Goal: Answer question/provide support: Share knowledge or assist other users

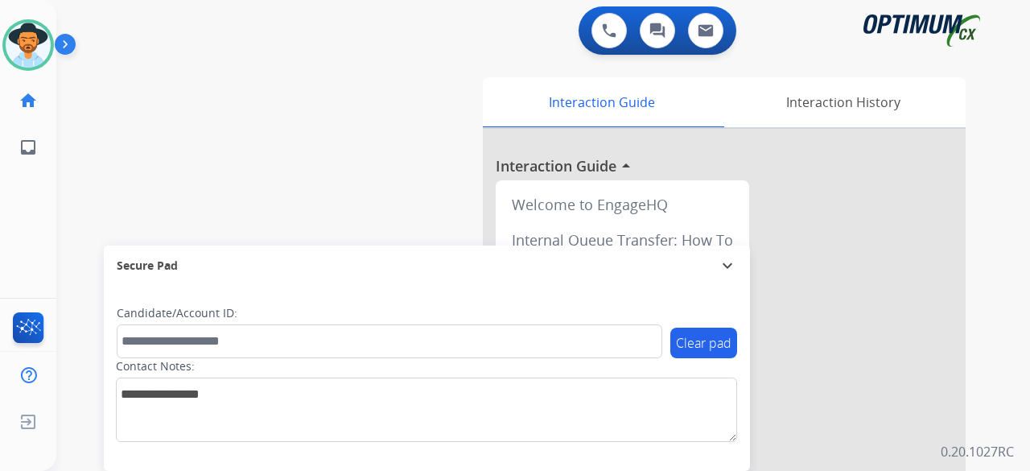
click at [98, 178] on div "swap_horiz Break voice bridge close_fullscreen Connect 3-Way Call merge_type Se…" at bounding box center [523, 393] width 935 height 671
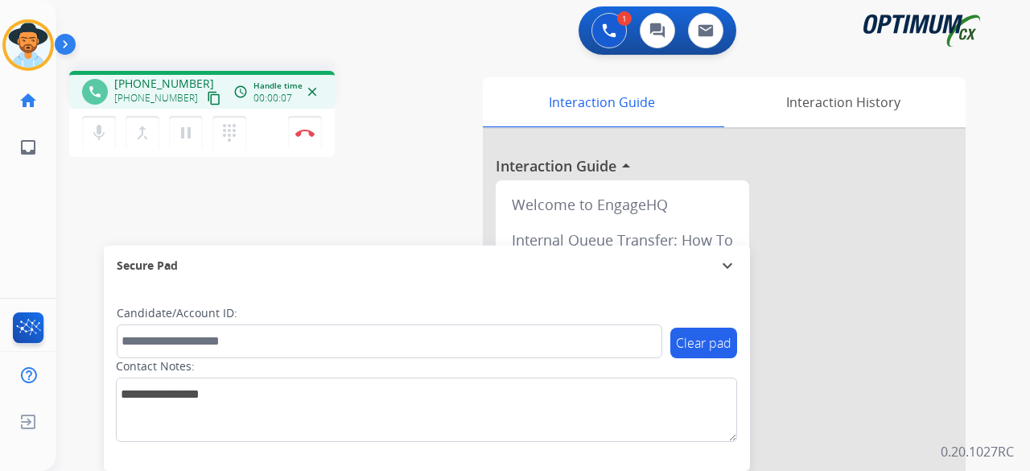
click at [207, 97] on mat-icon "content_copy" at bounding box center [214, 98] width 14 height 14
click at [105, 132] on mat-icon "mic" at bounding box center [98, 132] width 19 height 19
click at [105, 132] on mat-icon "mic_off" at bounding box center [98, 132] width 19 height 19
click at [302, 133] on img at bounding box center [304, 133] width 19 height 8
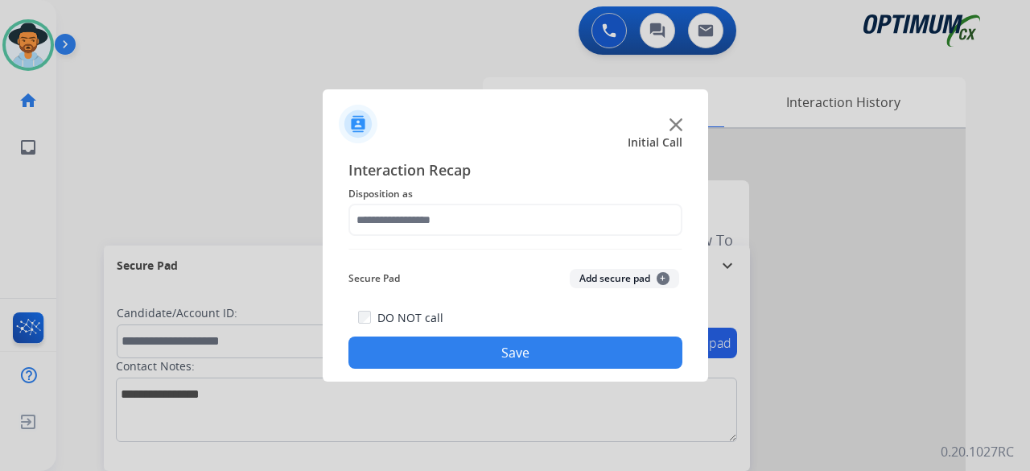
click at [673, 125] on img at bounding box center [675, 124] width 13 height 13
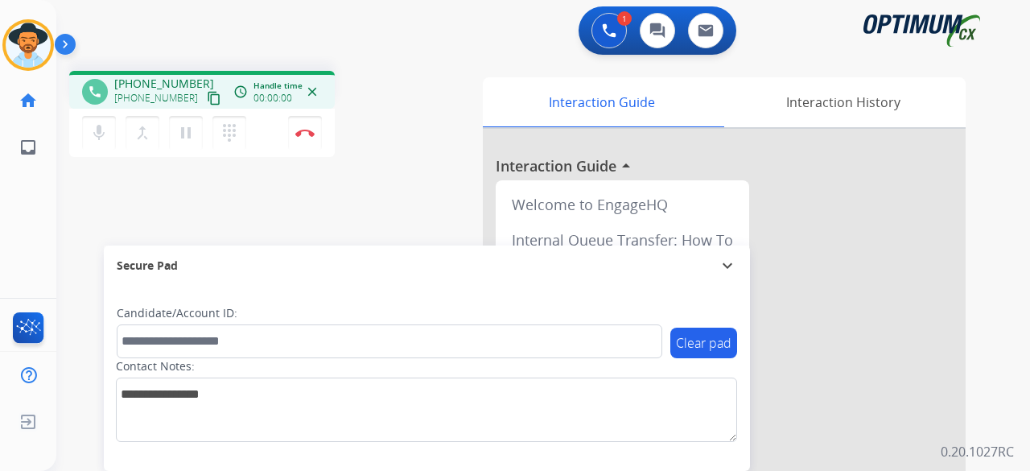
click at [207, 102] on mat-icon "content_copy" at bounding box center [214, 98] width 14 height 14
click at [312, 130] on img at bounding box center [304, 133] width 19 height 8
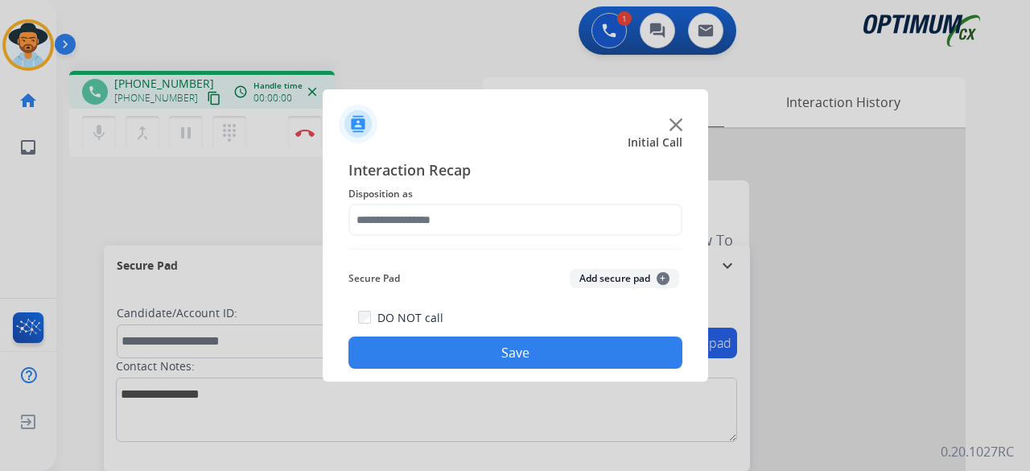
click at [672, 122] on img at bounding box center [675, 124] width 13 height 13
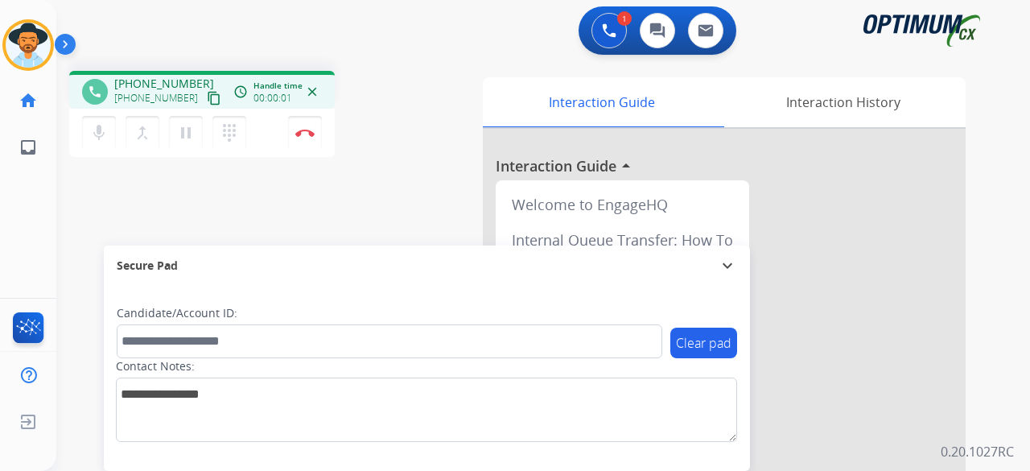
click at [207, 101] on mat-icon "content_copy" at bounding box center [214, 98] width 14 height 14
click at [305, 132] on img at bounding box center [304, 133] width 19 height 8
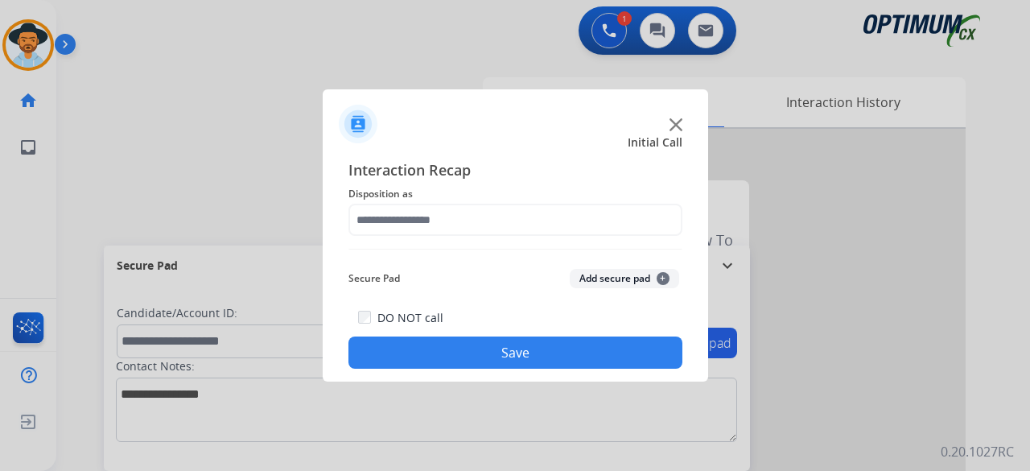
click at [305, 132] on div at bounding box center [515, 235] width 1030 height 471
click at [672, 126] on img at bounding box center [675, 124] width 13 height 13
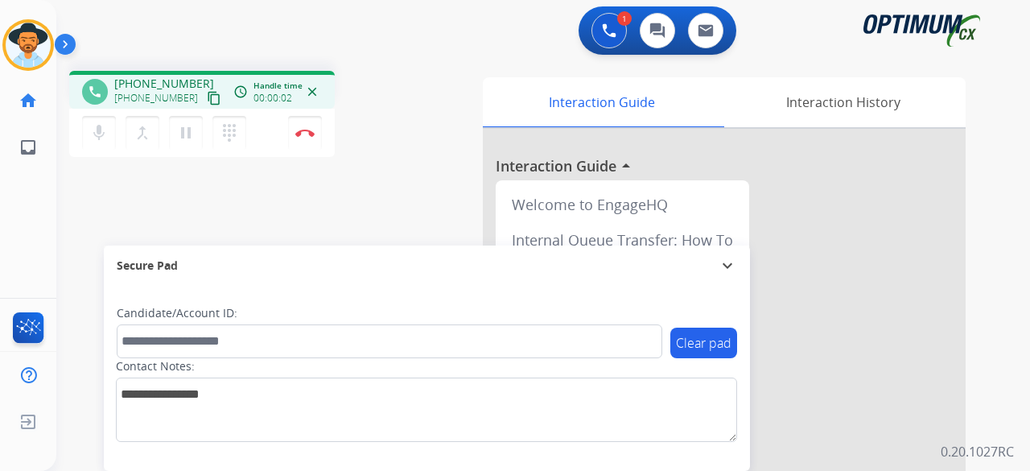
click at [207, 100] on mat-icon "content_copy" at bounding box center [214, 98] width 14 height 14
click at [95, 139] on mat-icon "mic" at bounding box center [98, 132] width 19 height 19
click at [194, 130] on mat-icon "pause" at bounding box center [185, 132] width 19 height 19
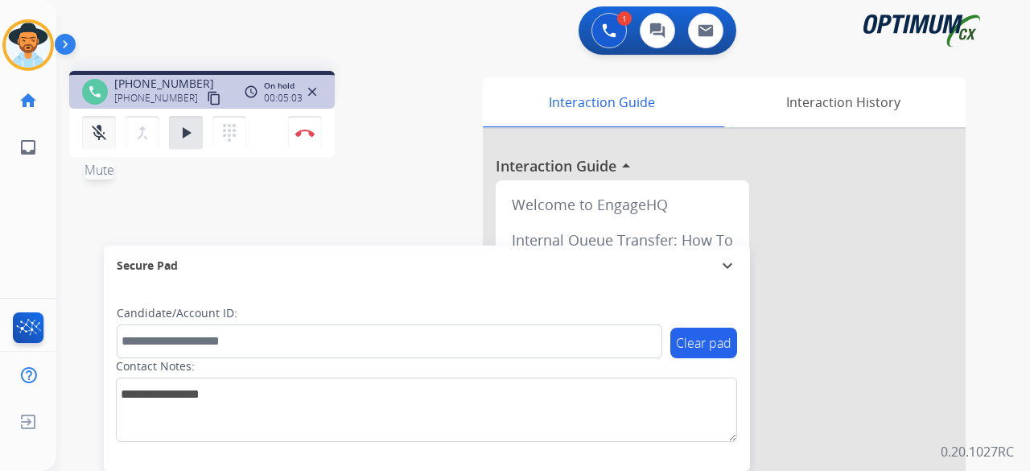
click at [96, 127] on mat-icon "mic_off" at bounding box center [98, 132] width 19 height 19
click at [172, 133] on button "play_arrow Hold" at bounding box center [186, 133] width 34 height 34
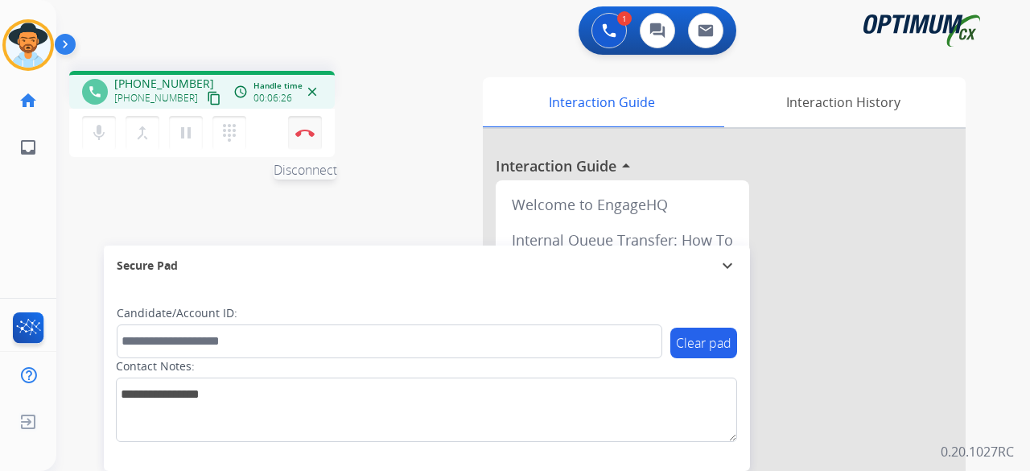
click at [300, 133] on img at bounding box center [304, 133] width 19 height 8
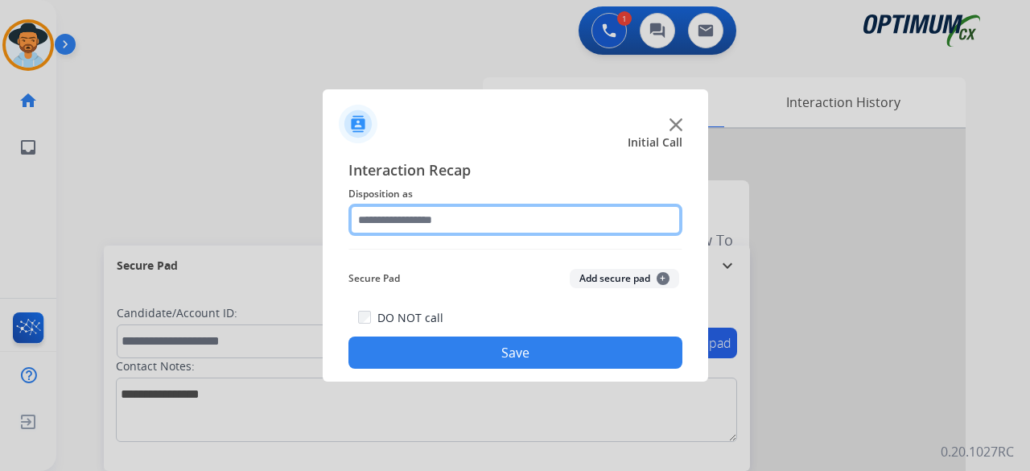
click at [454, 208] on input "text" at bounding box center [515, 219] width 334 height 32
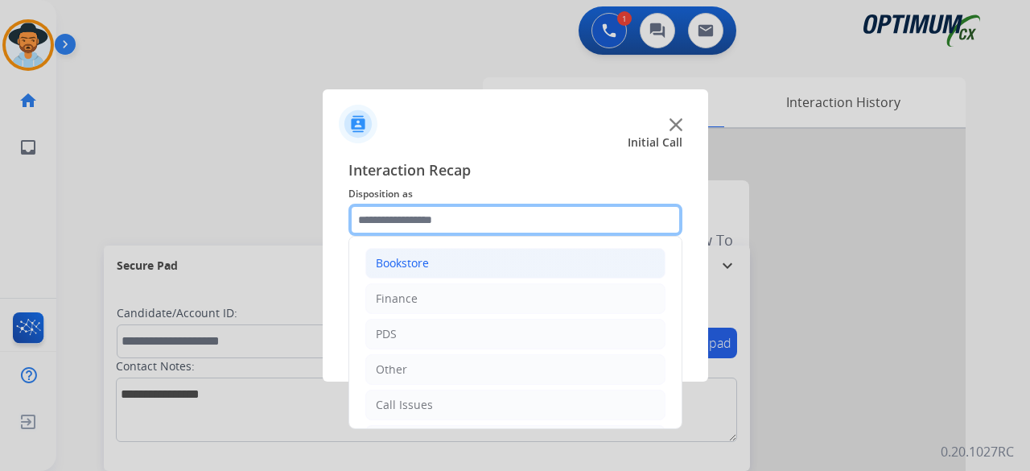
scroll to position [105, 0]
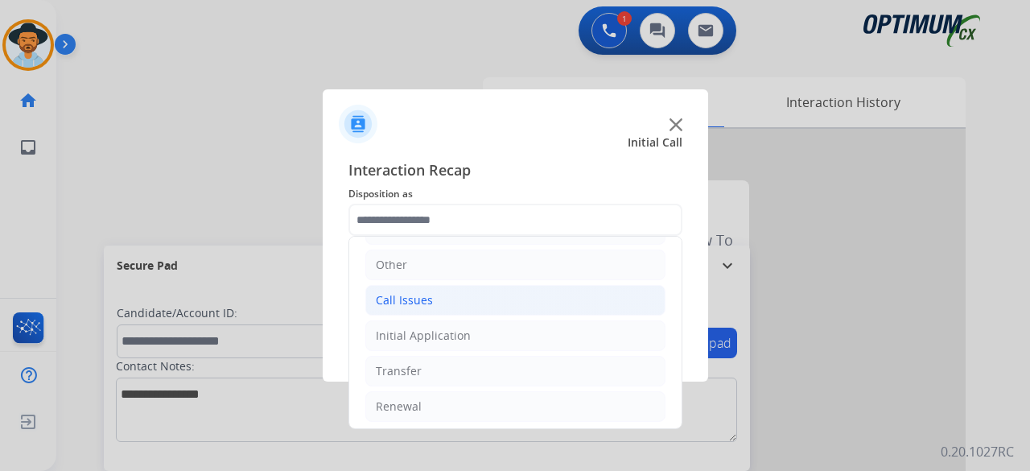
click at [450, 302] on li "Call Issues" at bounding box center [515, 300] width 300 height 31
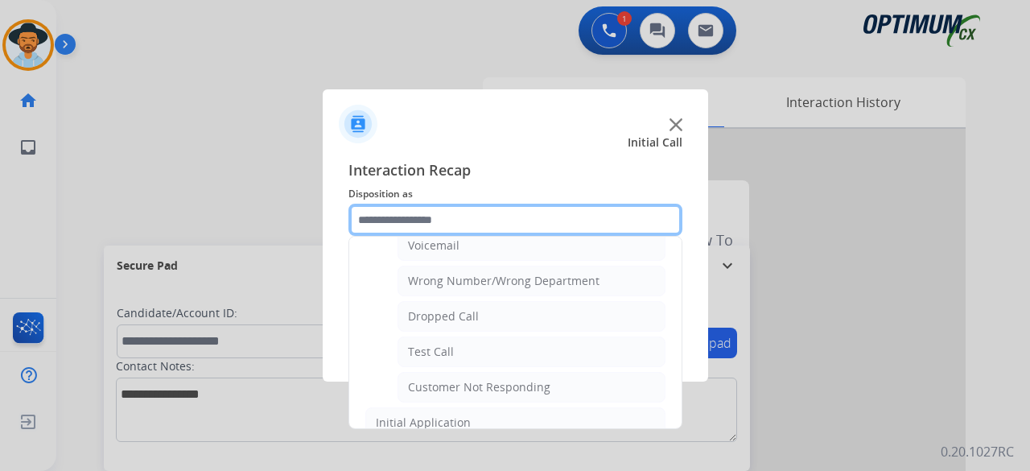
scroll to position [185, 0]
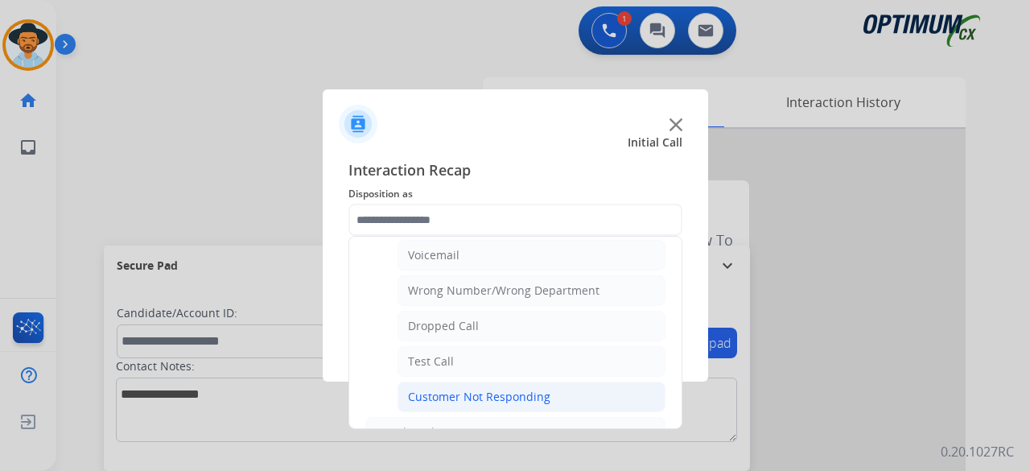
click at [501, 388] on div "Customer Not Responding" at bounding box center [479, 396] width 142 height 16
type input "**********"
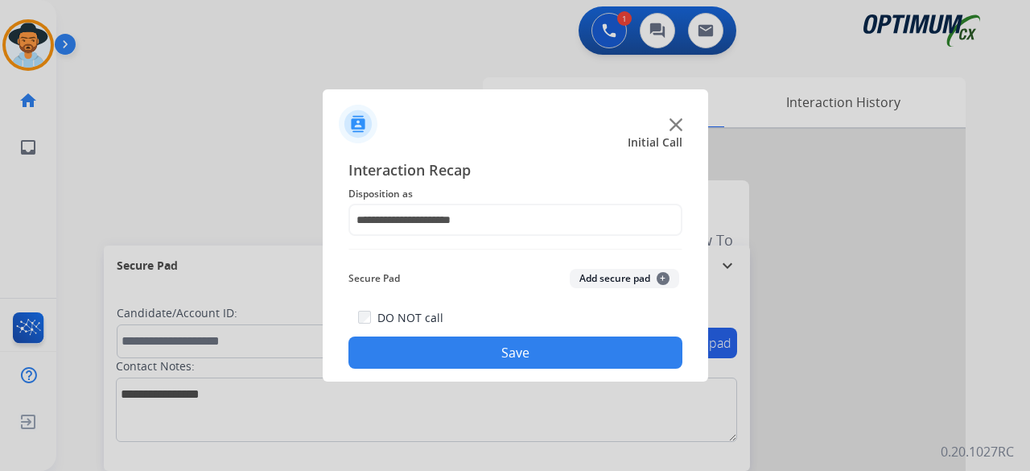
click at [635, 278] on button "Add secure pad +" at bounding box center [623, 278] width 109 height 19
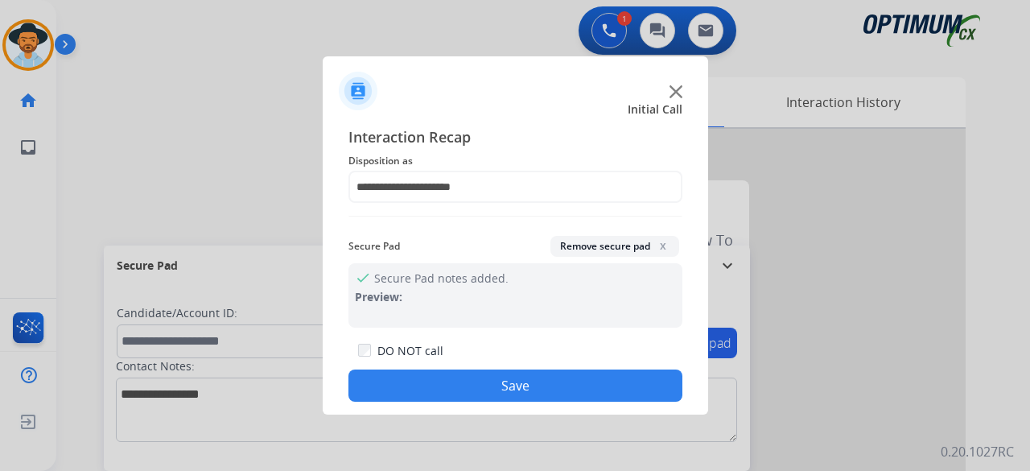
click at [546, 376] on button "Save" at bounding box center [515, 385] width 334 height 32
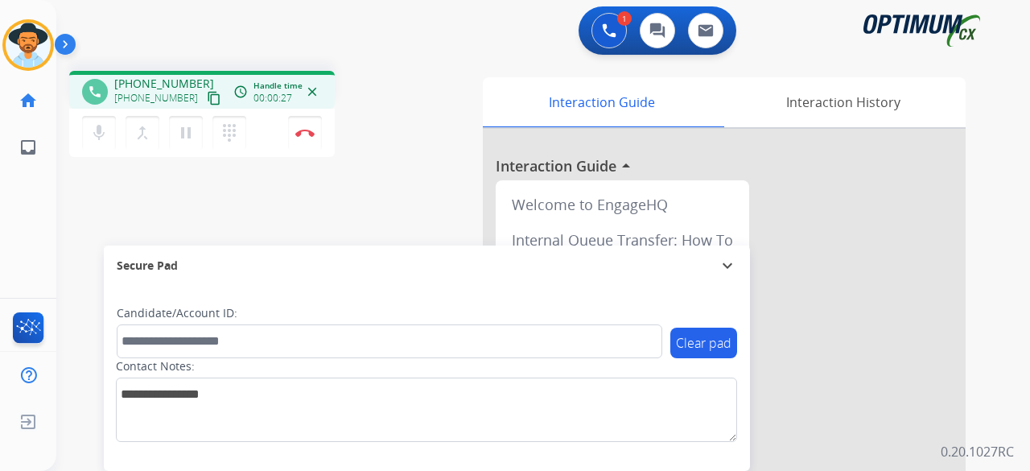
scroll to position [0, 0]
click at [159, 39] on div "1 Voice Interactions 0 Chat Interactions 0 Email Interactions" at bounding box center [533, 31] width 915 height 51
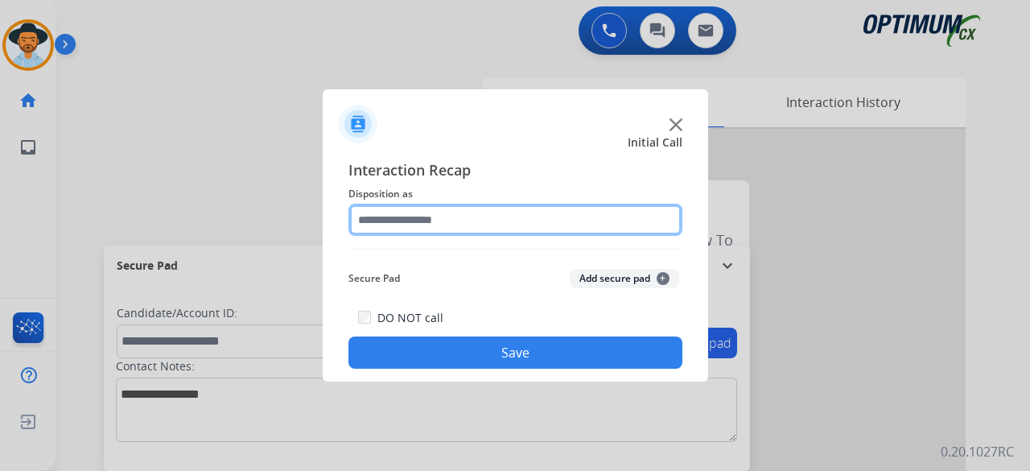
click at [532, 231] on input "text" at bounding box center [515, 219] width 334 height 32
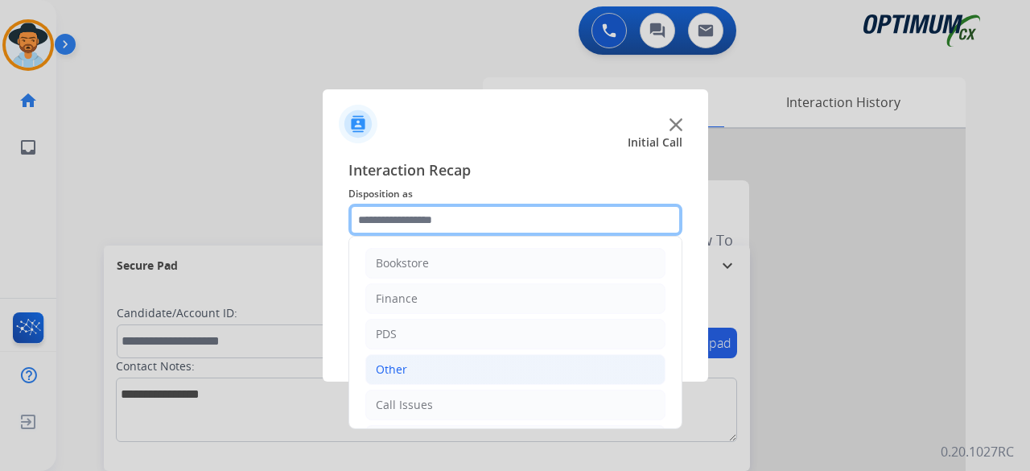
scroll to position [105, 0]
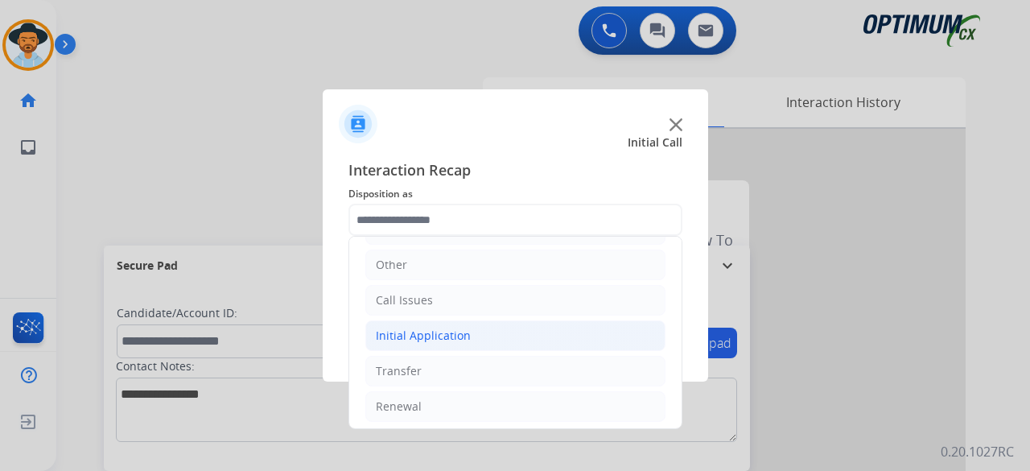
click at [421, 330] on div "Initial Application" at bounding box center [423, 335] width 95 height 16
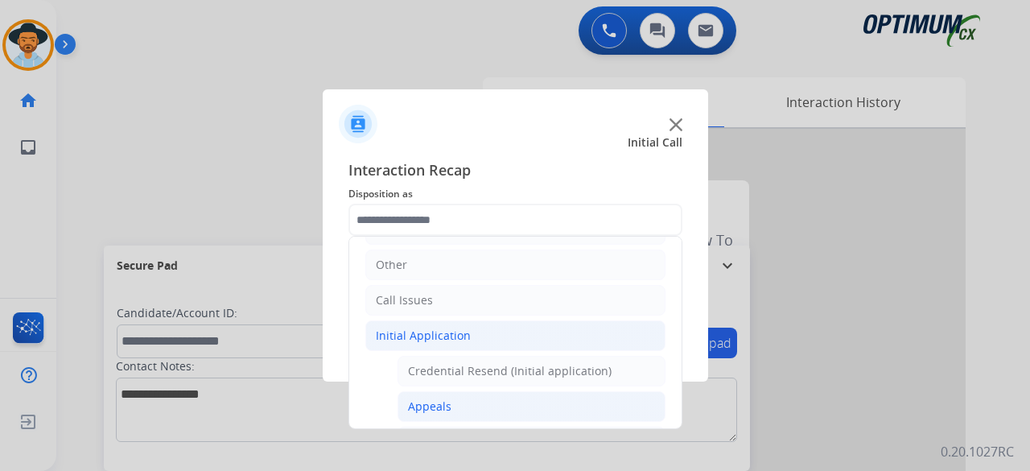
click at [452, 411] on li "Appeals" at bounding box center [531, 406] width 268 height 31
type input "*******"
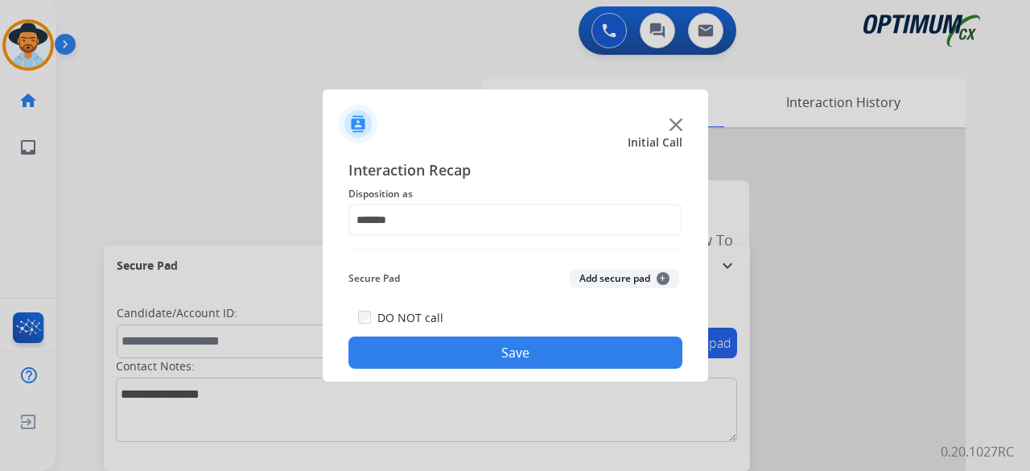
click at [639, 284] on button "Add secure pad +" at bounding box center [623, 278] width 109 height 19
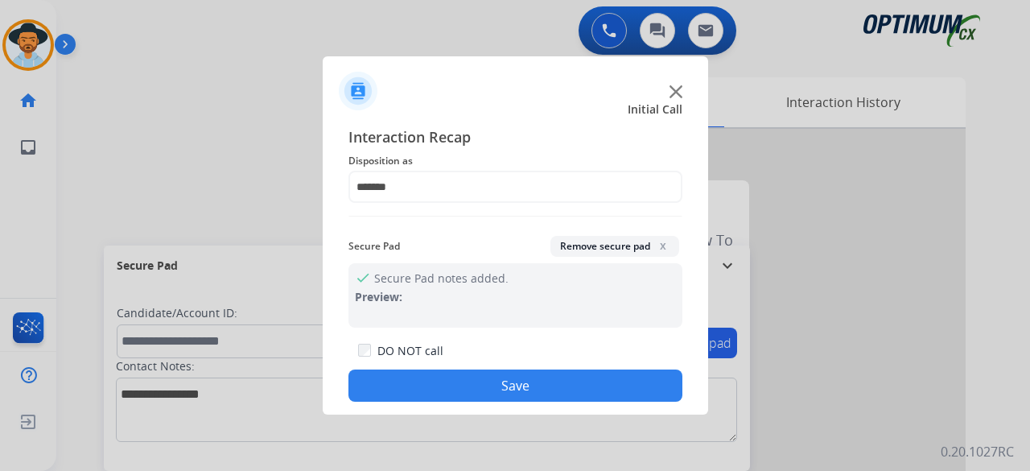
click at [512, 391] on button "Save" at bounding box center [515, 385] width 334 height 32
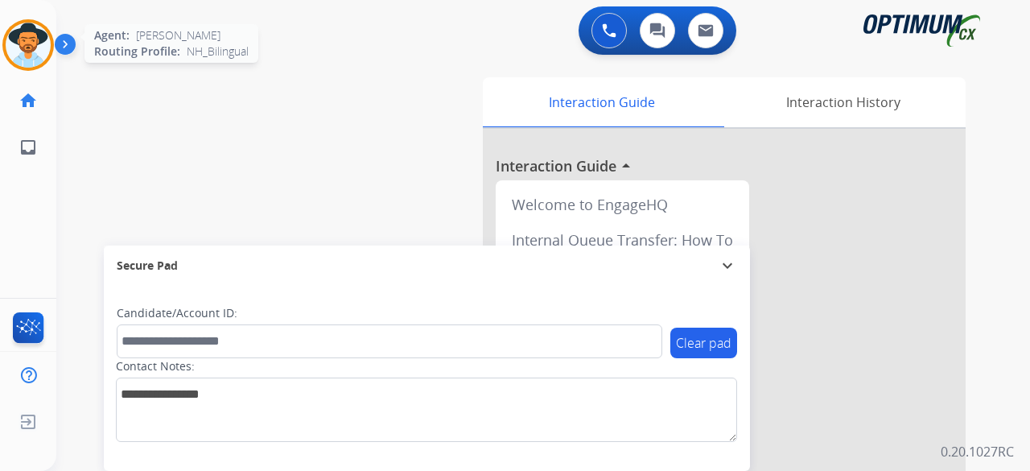
click at [35, 57] on img at bounding box center [28, 45] width 45 height 45
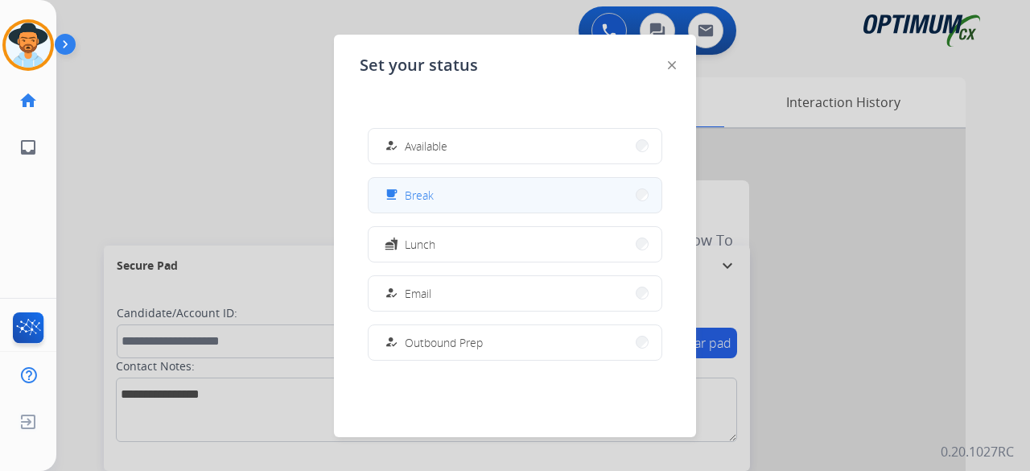
click at [469, 184] on button "free_breakfast Break" at bounding box center [514, 195] width 293 height 35
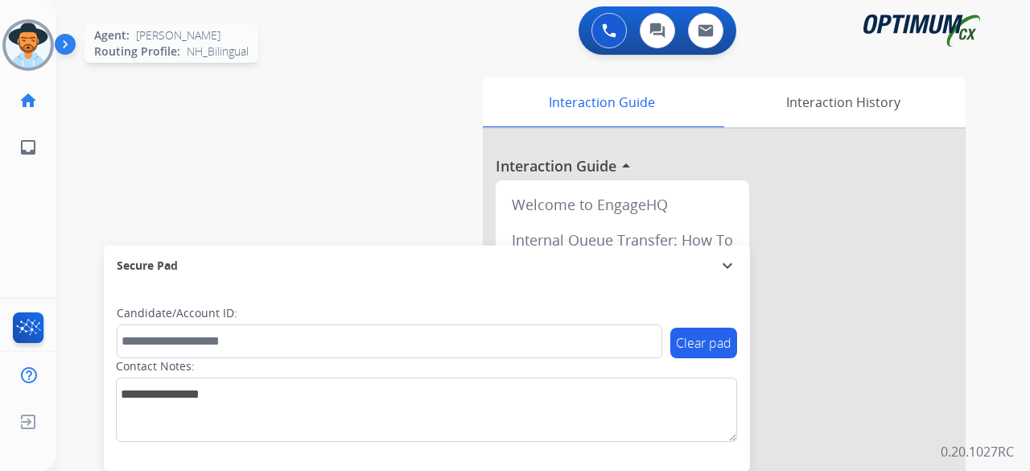
click at [27, 47] on img at bounding box center [28, 45] width 45 height 45
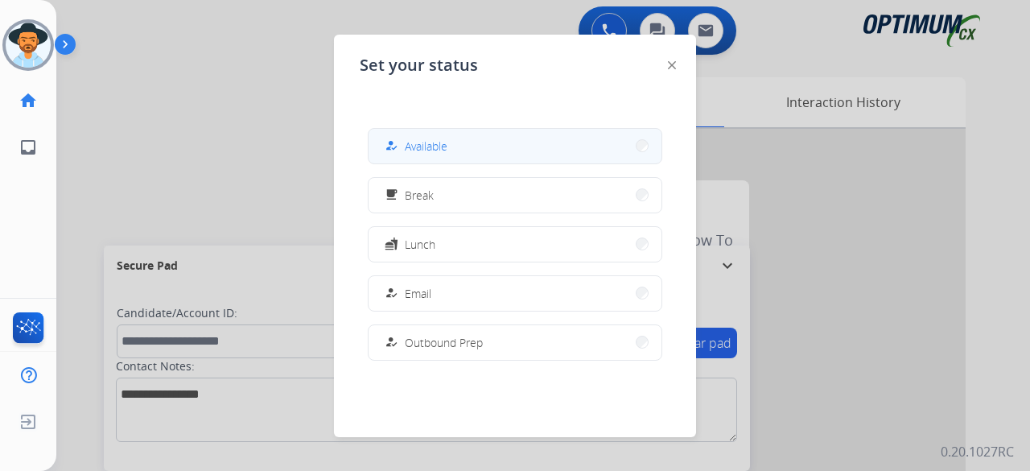
click at [510, 142] on button "how_to_reg Available" at bounding box center [514, 146] width 293 height 35
